Goal: Task Accomplishment & Management: Complete application form

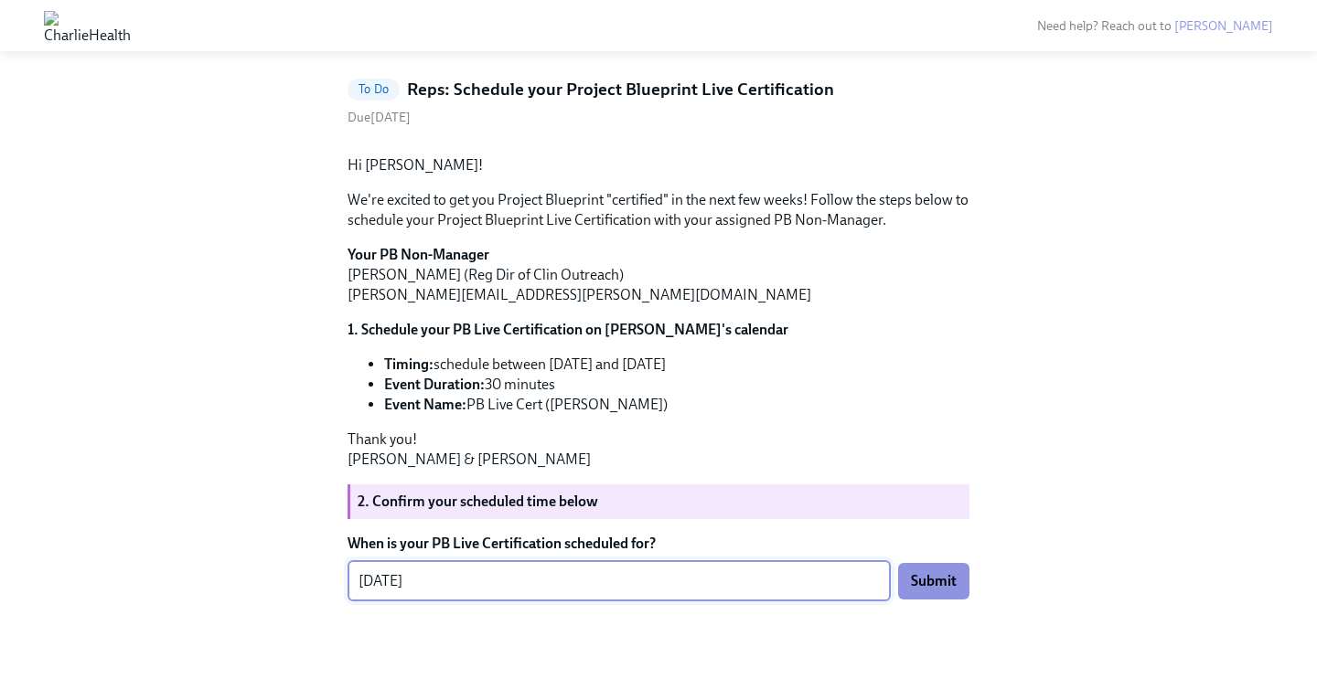
scroll to position [195, 0]
type textarea "[DATE]"
click at [945, 591] on span "Submit" at bounding box center [934, 581] width 46 height 18
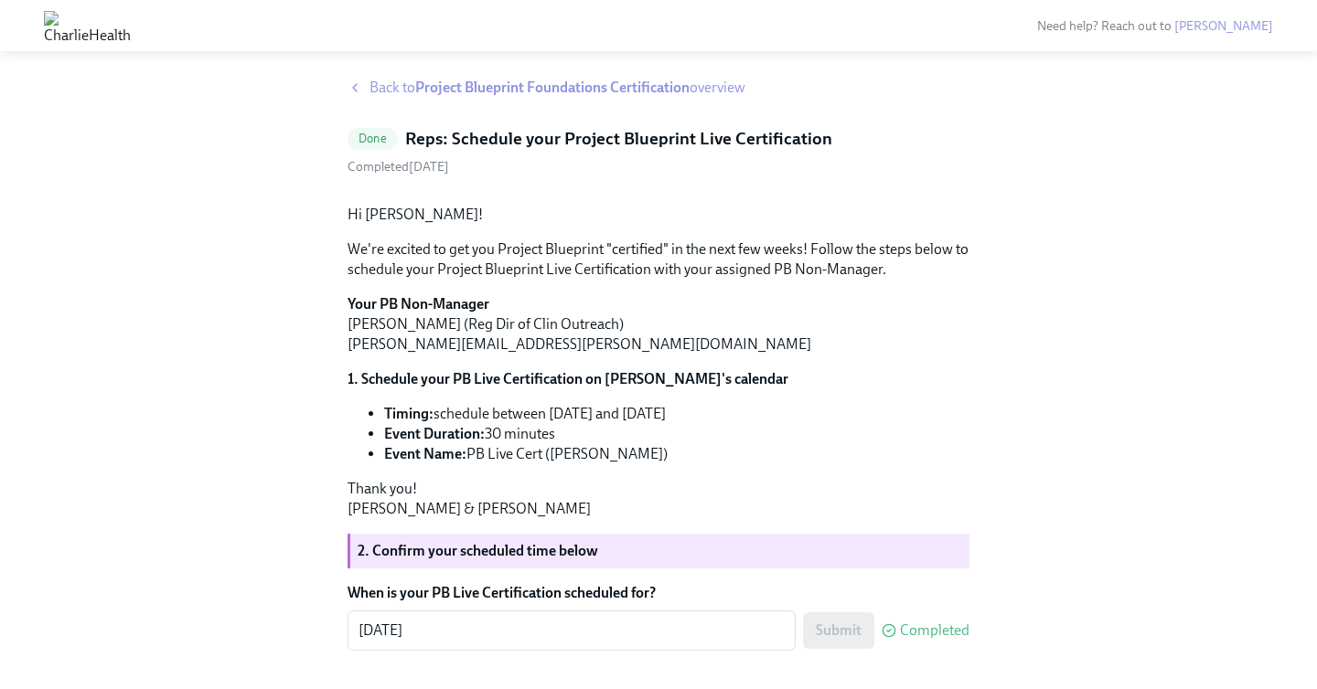
scroll to position [0, 0]
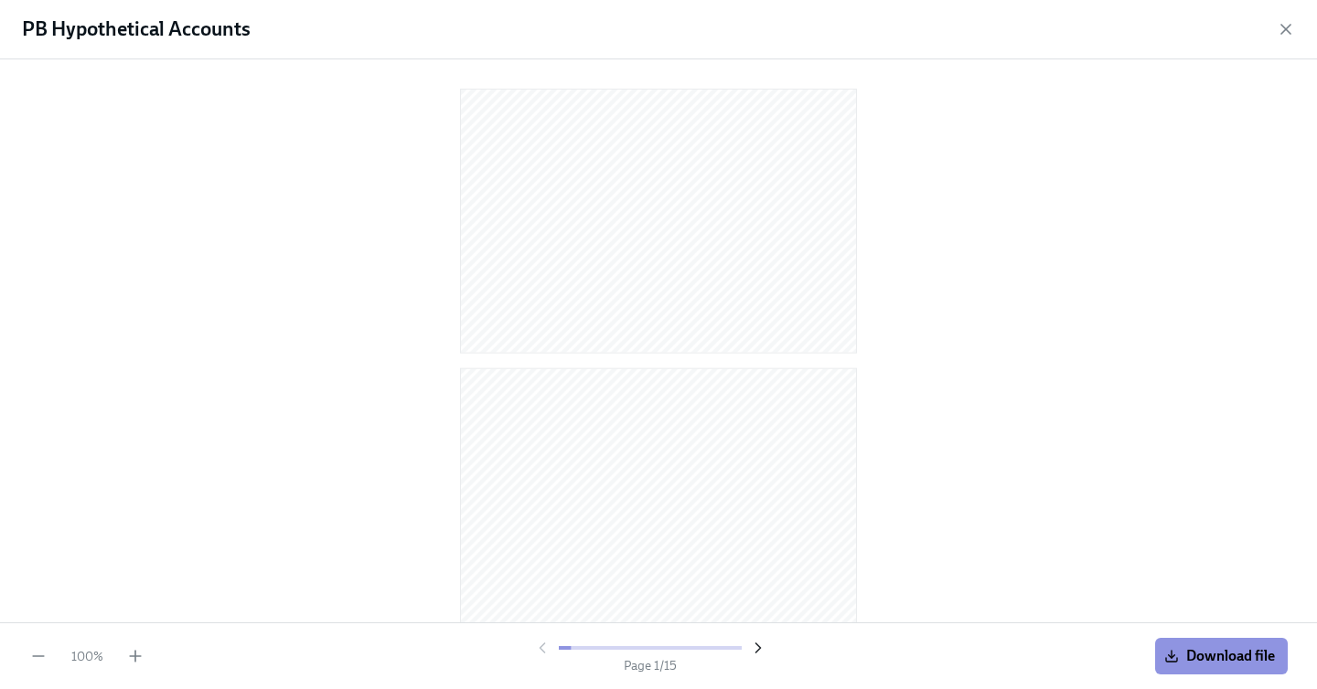
click at [762, 648] on icon "button" at bounding box center [758, 648] width 18 height 18
click at [759, 646] on icon "button" at bounding box center [758, 648] width 18 height 18
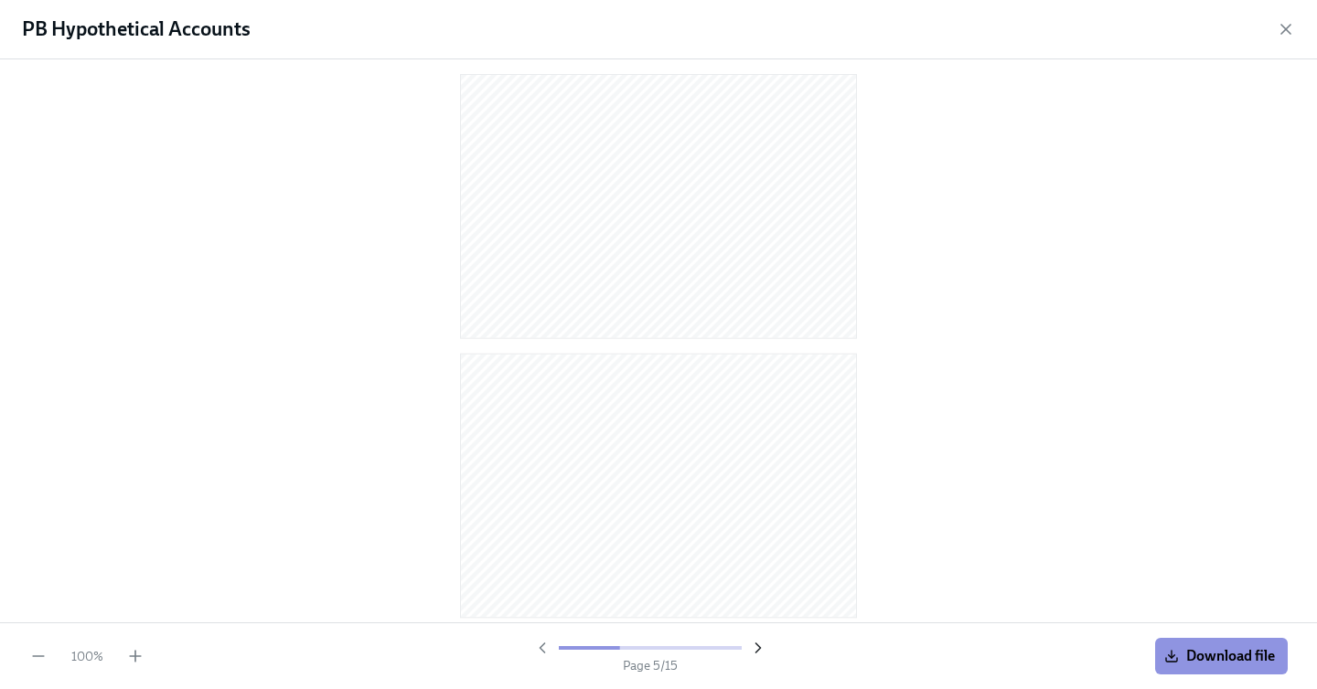
click at [759, 646] on icon "button" at bounding box center [758, 648] width 18 height 18
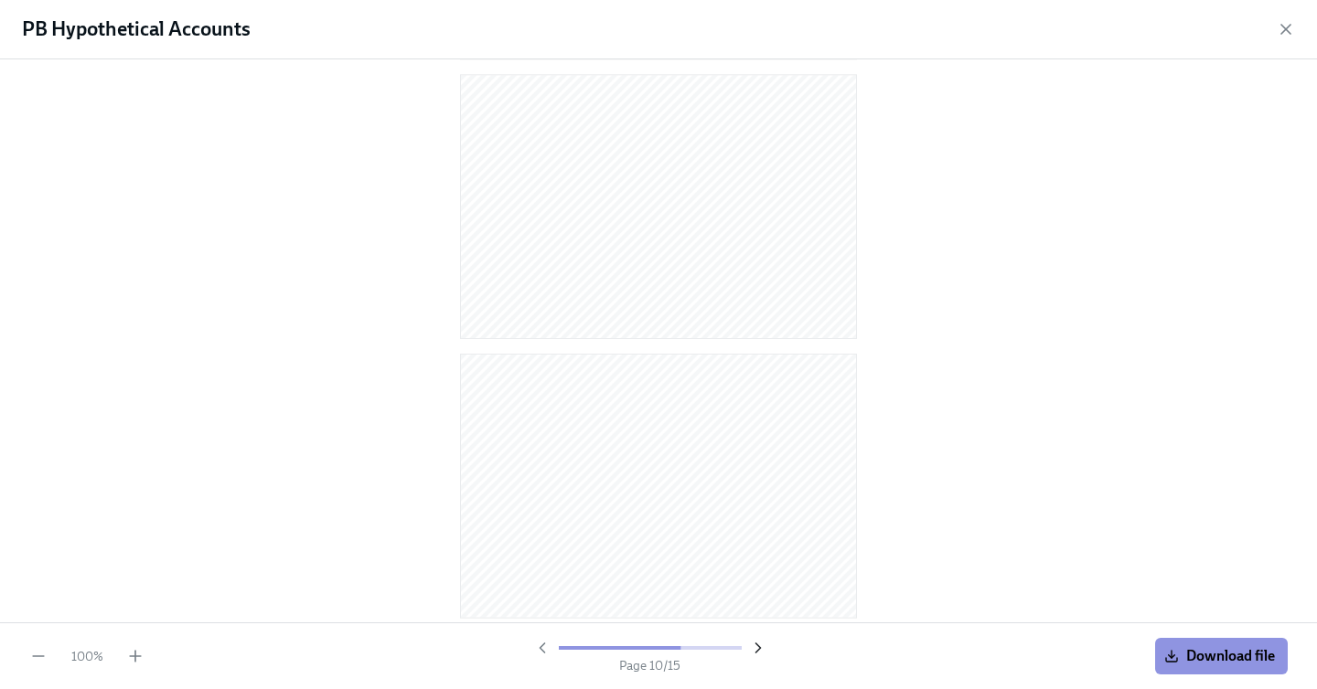
click at [759, 646] on icon "button" at bounding box center [758, 648] width 18 height 18
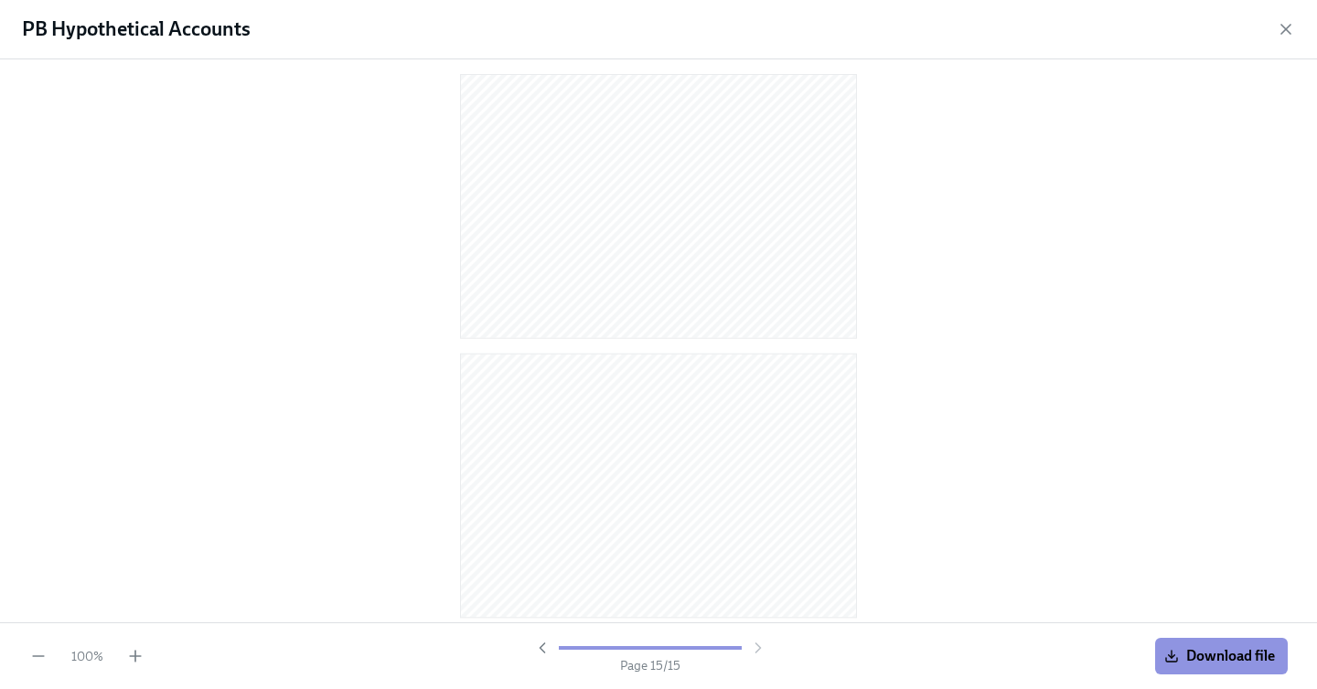
scroll to position [3644, 0]
click at [1193, 657] on span "Download file" at bounding box center [1221, 656] width 107 height 18
click at [1279, 34] on icon "button" at bounding box center [1285, 29] width 18 height 18
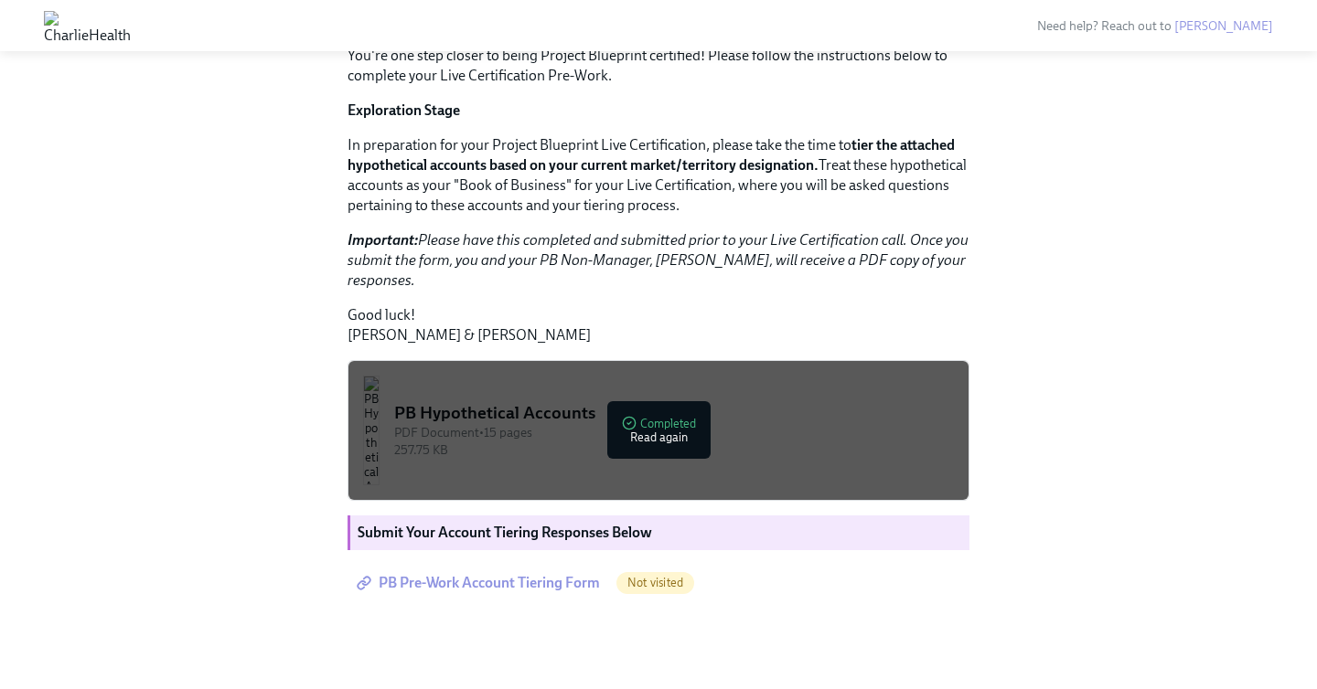
scroll to position [361, 0]
